Goal: Navigation & Orientation: Find specific page/section

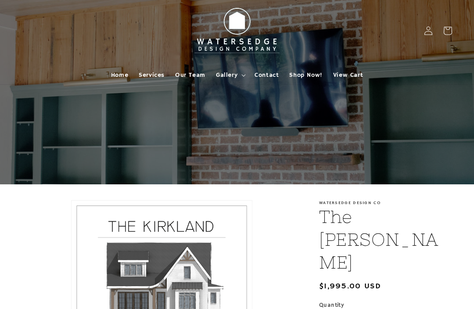
click at [226, 78] on span "Gallery" at bounding box center [227, 75] width 22 height 8
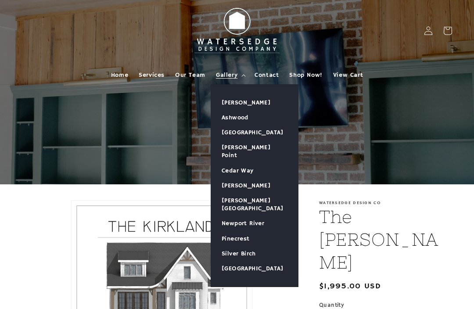
click at [303, 76] on span "Shop Now!" at bounding box center [305, 75] width 33 height 8
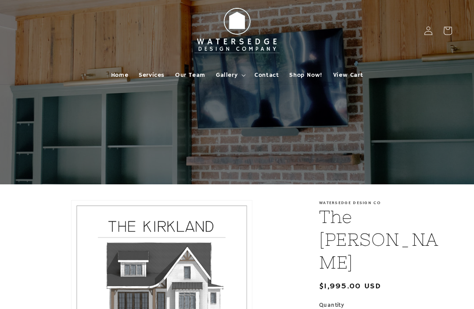
click at [232, 73] on span "Gallery" at bounding box center [227, 75] width 22 height 8
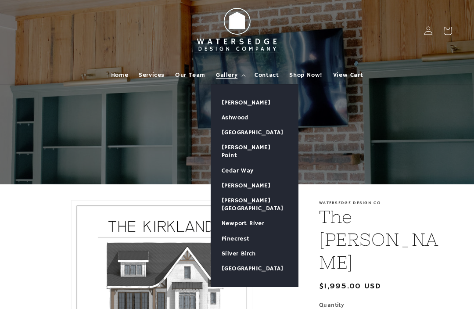
click at [242, 102] on link "[PERSON_NAME]" at bounding box center [254, 102] width 87 height 15
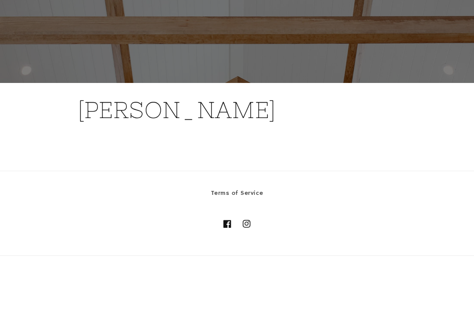
scroll to position [63, 0]
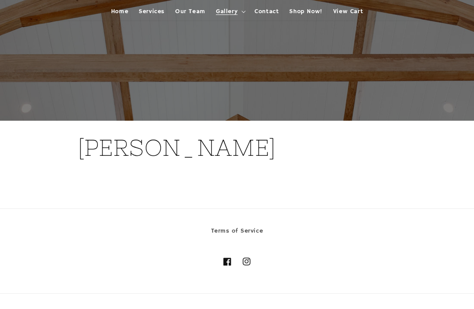
click at [251, 260] on icon at bounding box center [247, 262] width 8 height 8
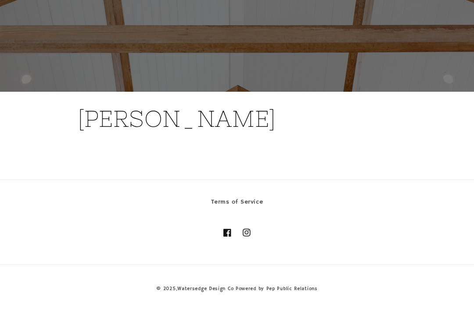
scroll to position [0, 0]
